Goal: Navigation & Orientation: Find specific page/section

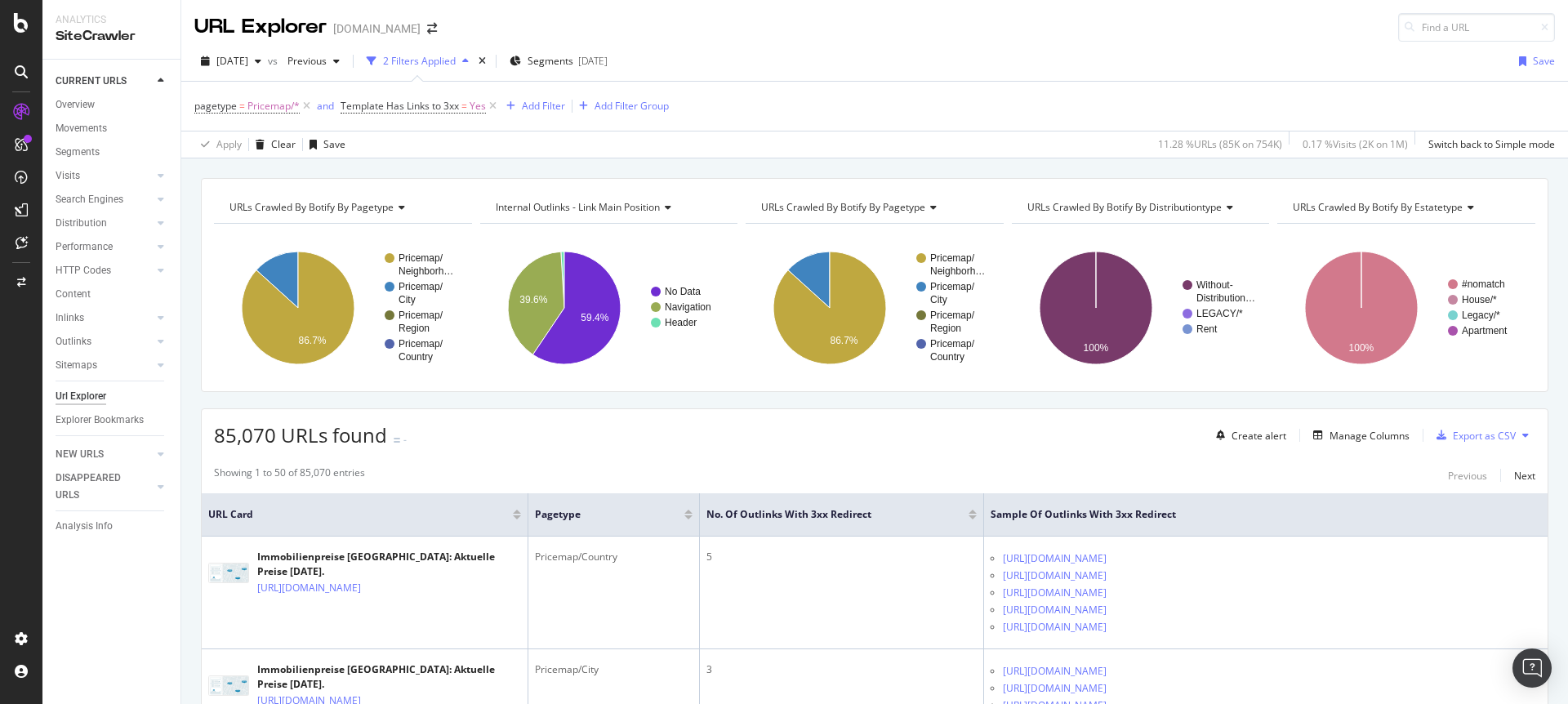
scroll to position [285, 0]
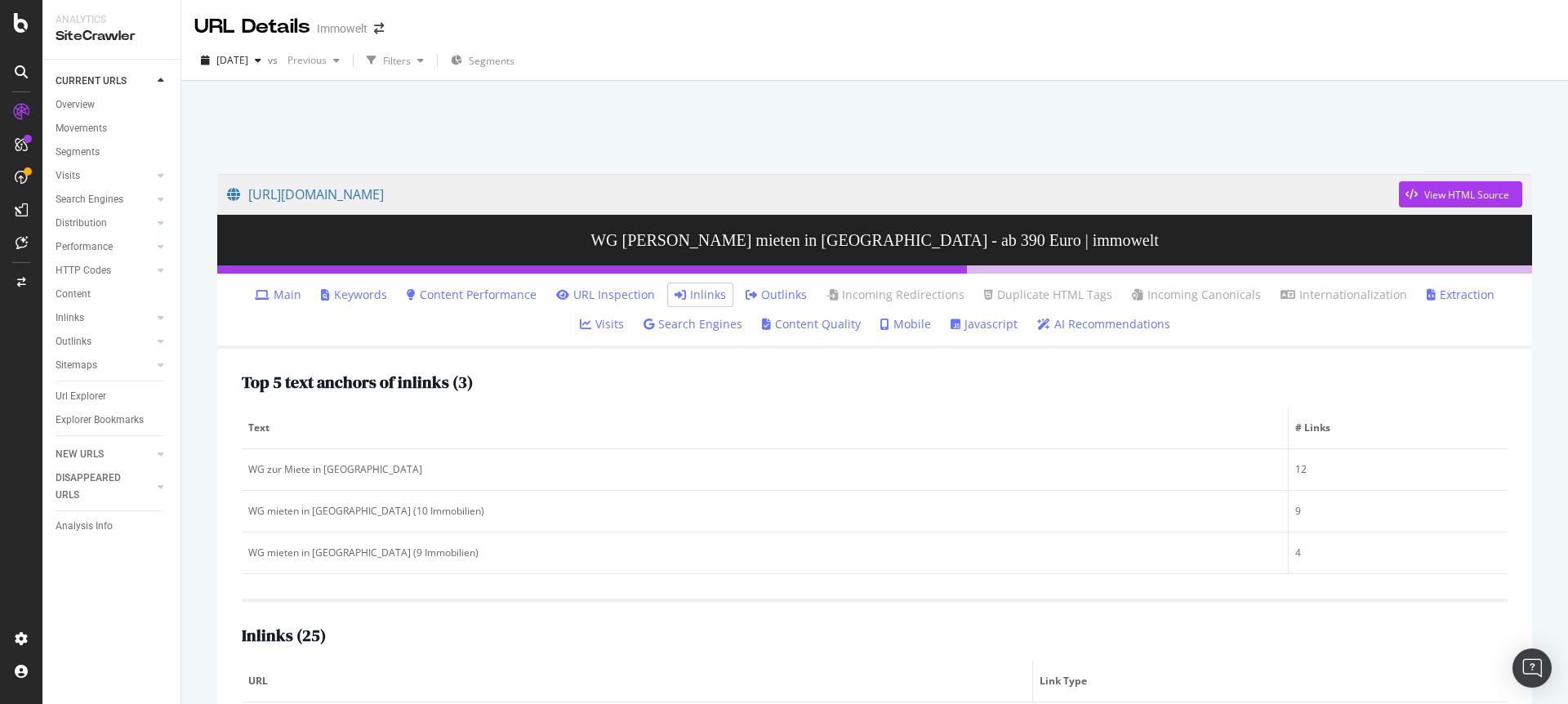
scroll to position [405, 0]
